Goal: Find specific page/section: Find specific page/section

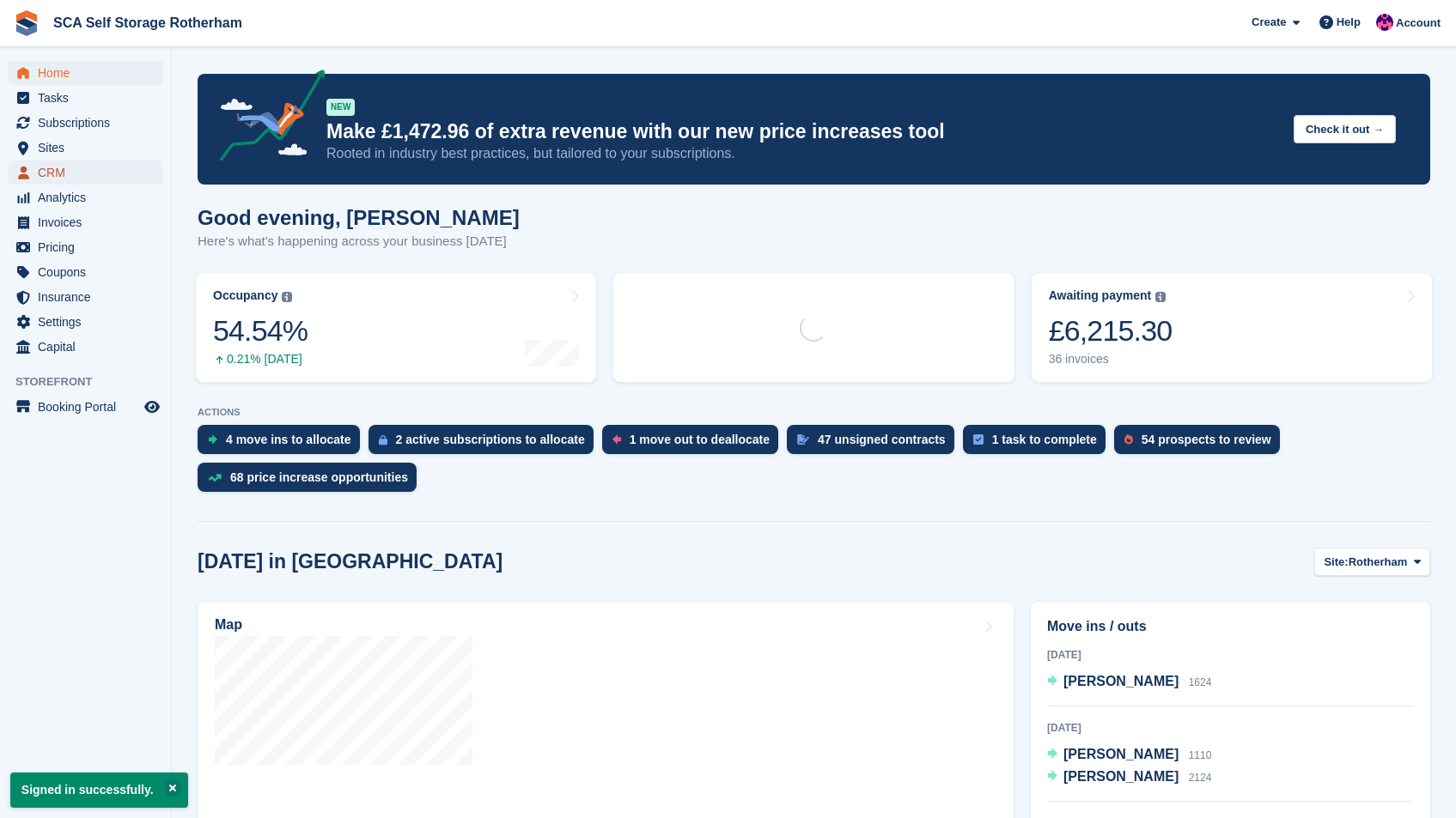
click at [95, 169] on span "CRM" at bounding box center [89, 172] width 103 height 24
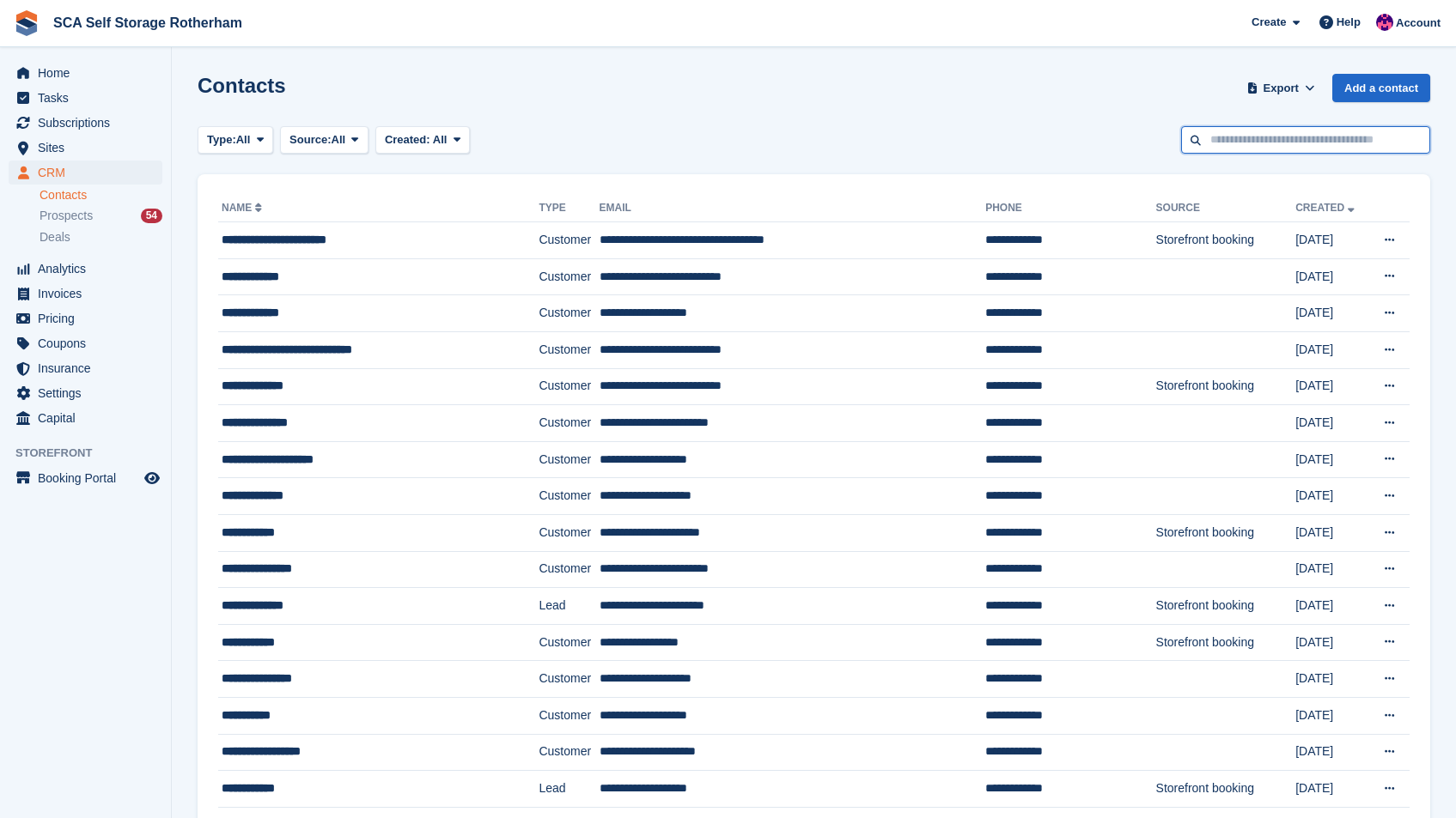
click at [1292, 144] on input "text" at bounding box center [1306, 140] width 250 height 28
type input "*****"
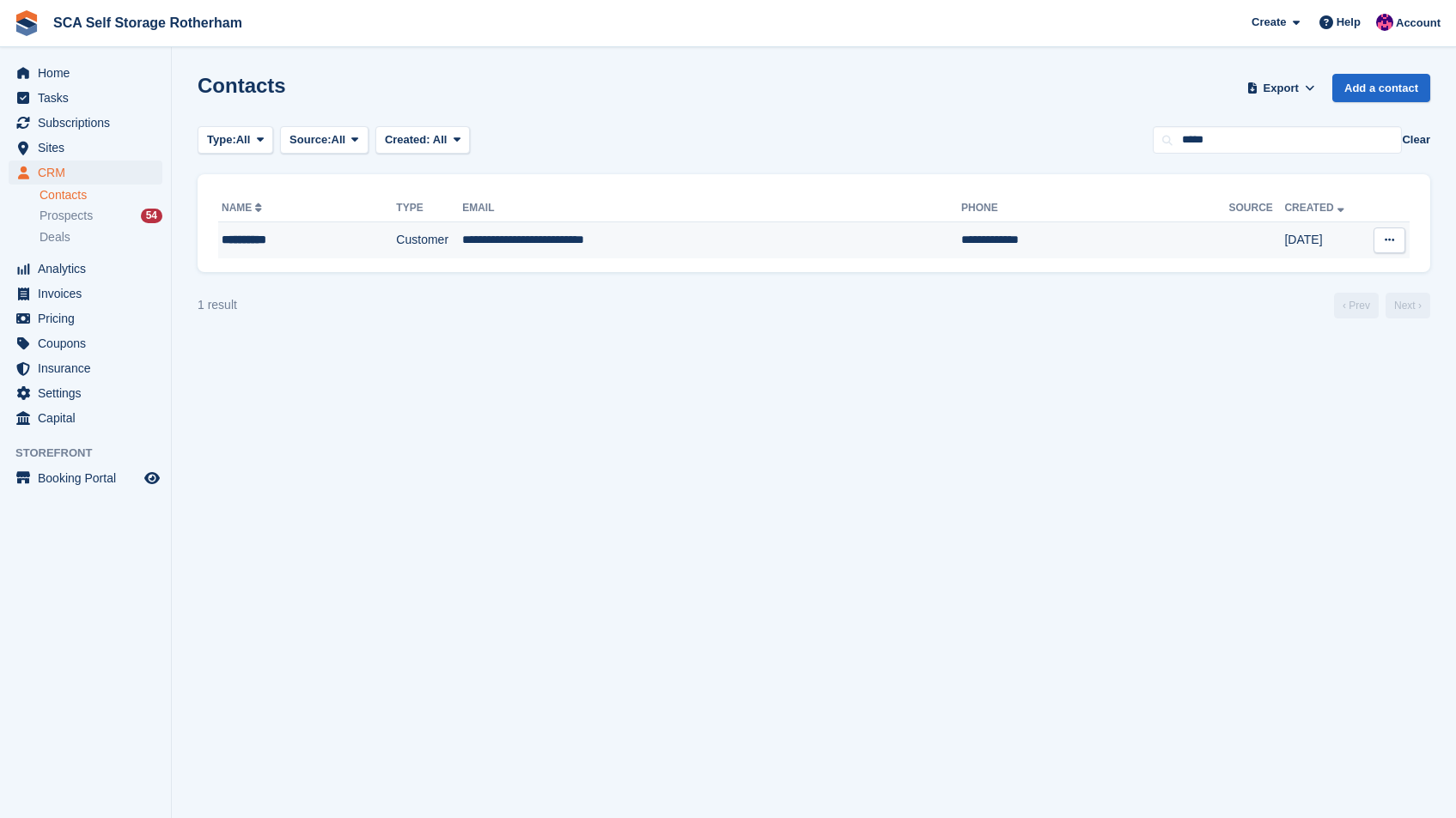
click at [710, 238] on td "**********" at bounding box center [712, 240] width 499 height 36
